Goal: Communication & Community: Answer question/provide support

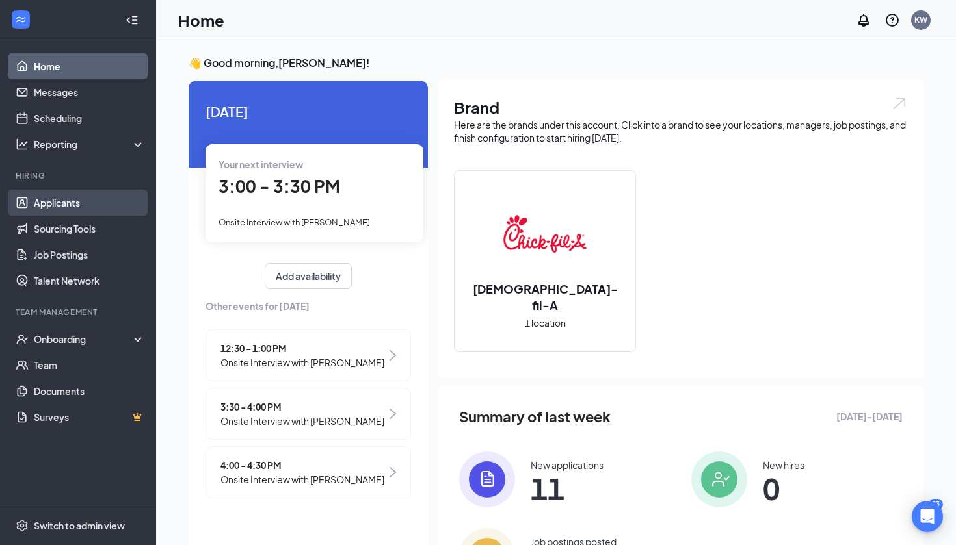
click at [73, 203] on link "Applicants" at bounding box center [89, 203] width 111 height 26
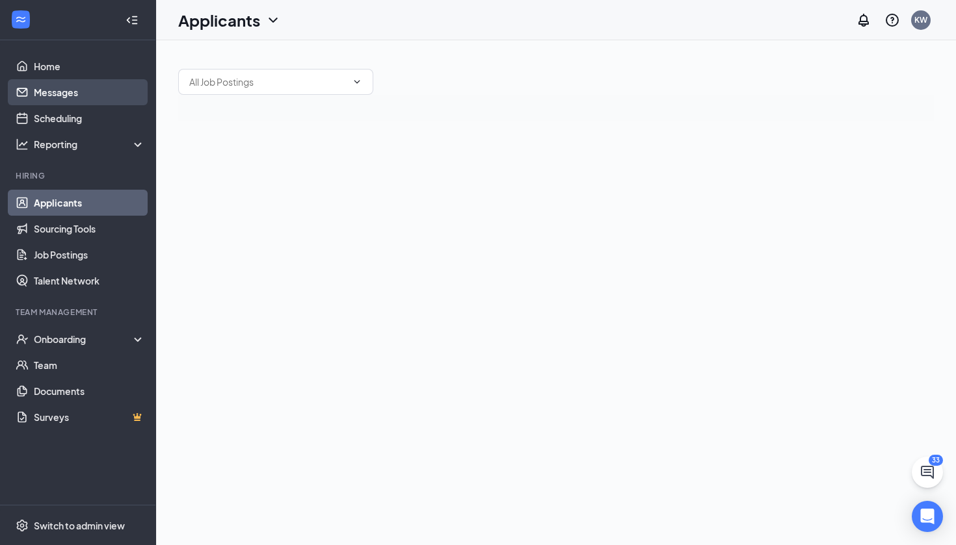
click at [51, 94] on link "Messages" at bounding box center [89, 92] width 111 height 26
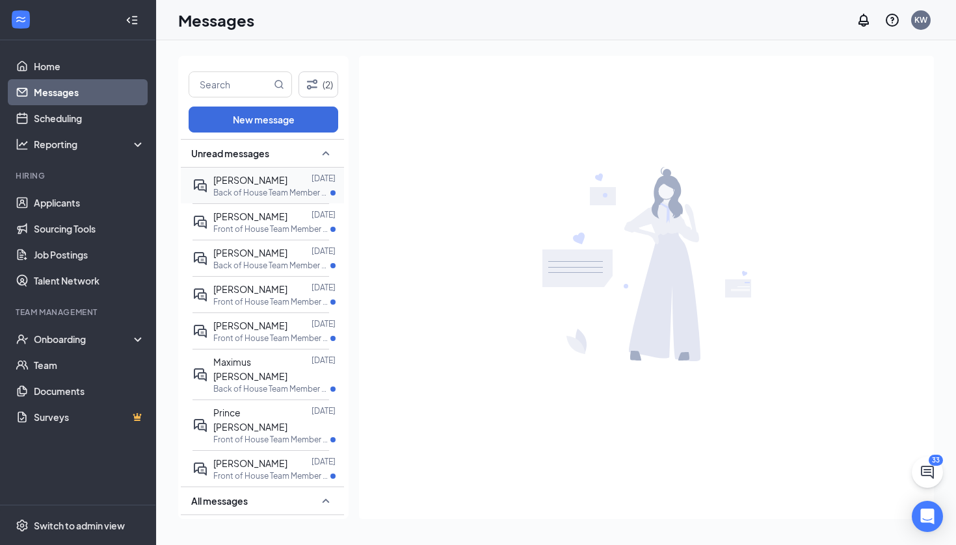
click at [246, 192] on p "Back of House Team Member at [GEOGRAPHIC_DATA]" at bounding box center [271, 192] width 117 height 11
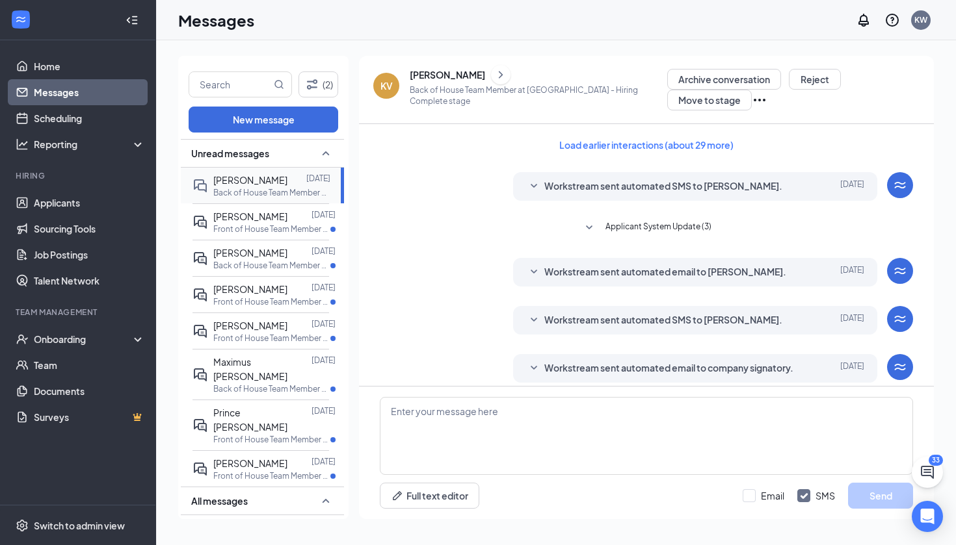
scroll to position [127, 0]
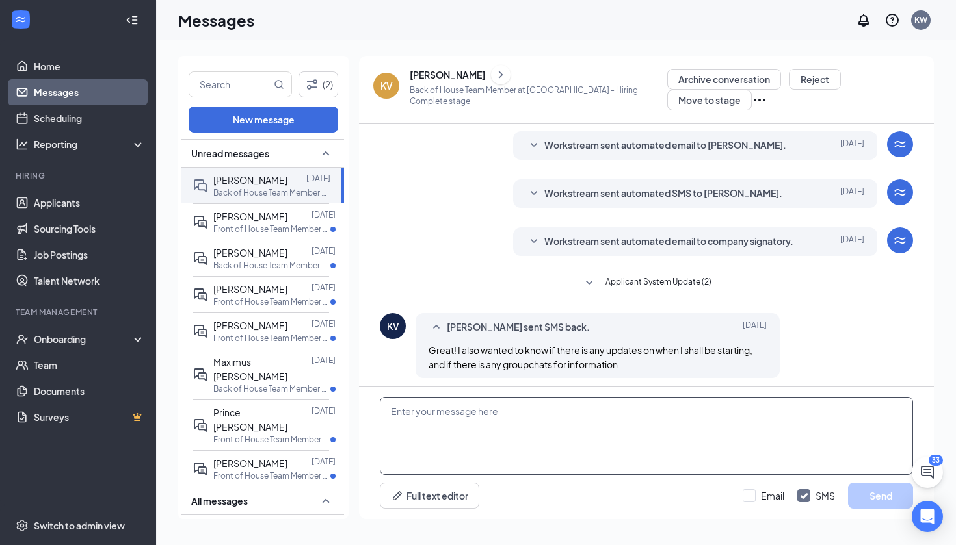
click at [428, 430] on textarea at bounding box center [646, 436] width 533 height 78
type textarea "t"
type textarea "2"
type textarea "I will be reaching out shortly!"
click at [879, 500] on button "Send" at bounding box center [880, 496] width 65 height 26
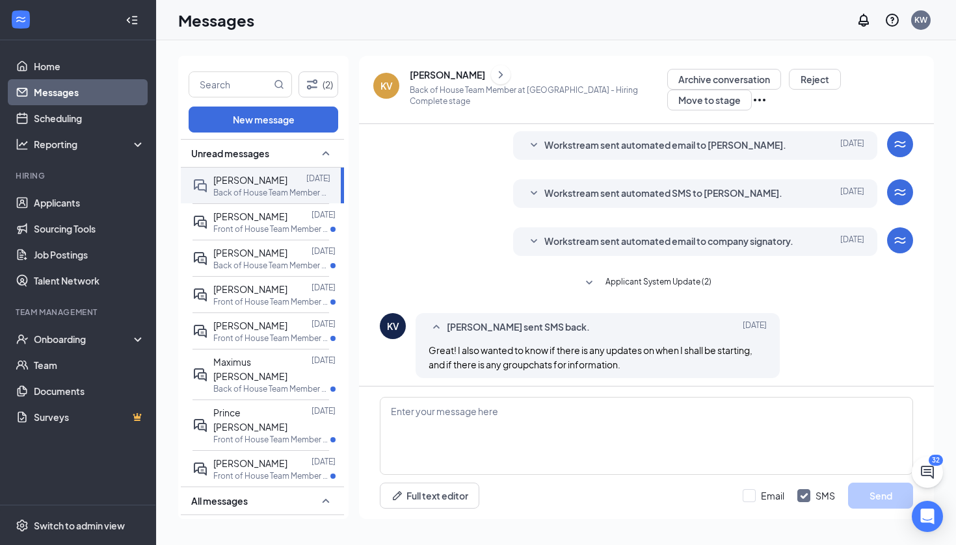
scroll to position [197, 0]
